Goal: Browse casually: Explore the website without a specific task or goal

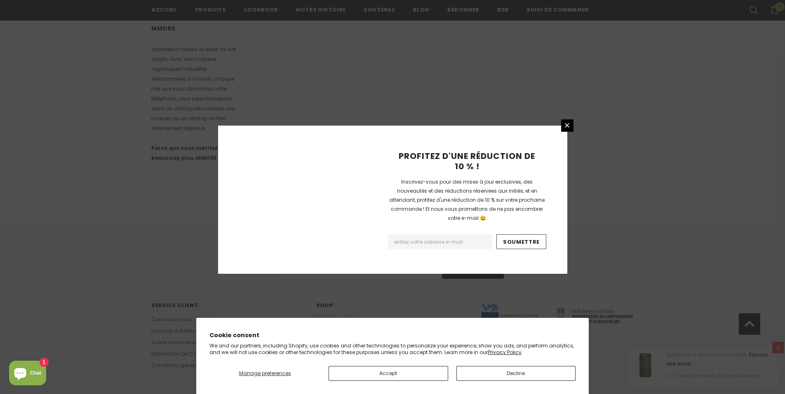
scroll to position [470, 0]
